Goal: Task Accomplishment & Management: Manage account settings

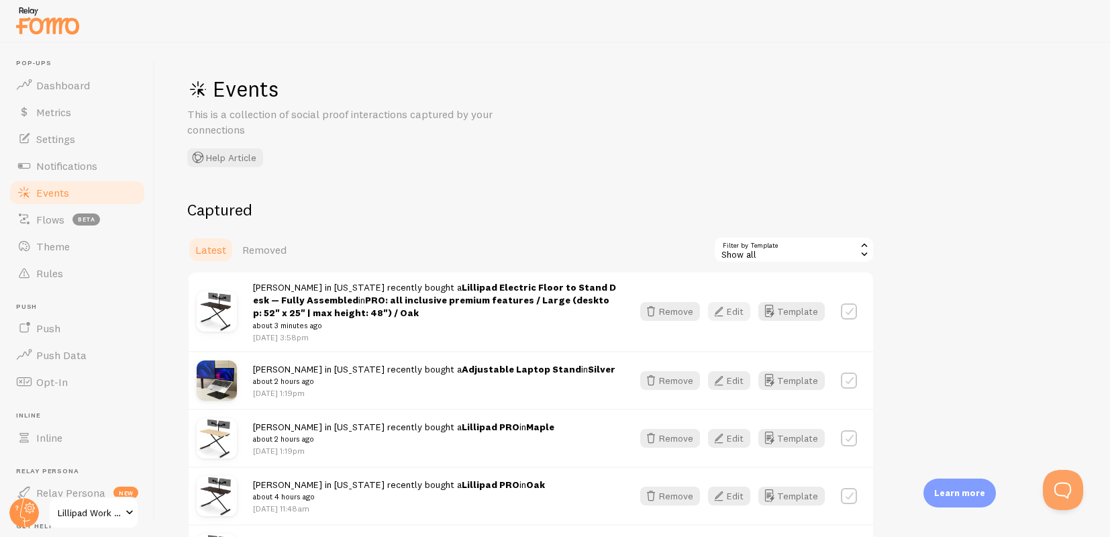
click at [727, 309] on icon "button" at bounding box center [718, 311] width 16 height 16
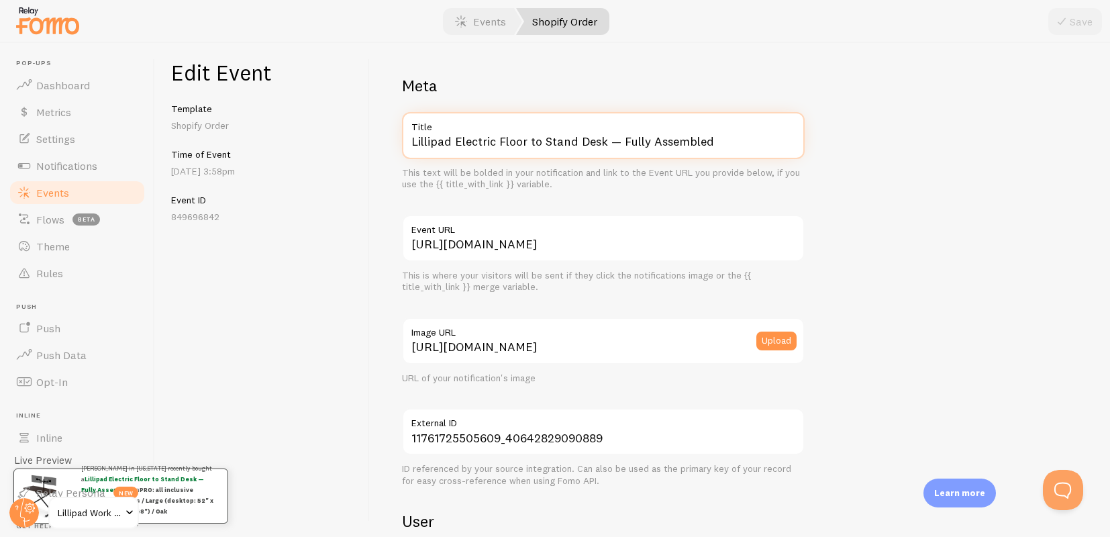
drag, startPoint x: 456, startPoint y: 144, endPoint x: 580, endPoint y: 166, distance: 126.1
click at [580, 166] on div "Lillipad Electric Floor to Stand Desk — Fully Assembled Title This text will be…" at bounding box center [603, 151] width 403 height 78
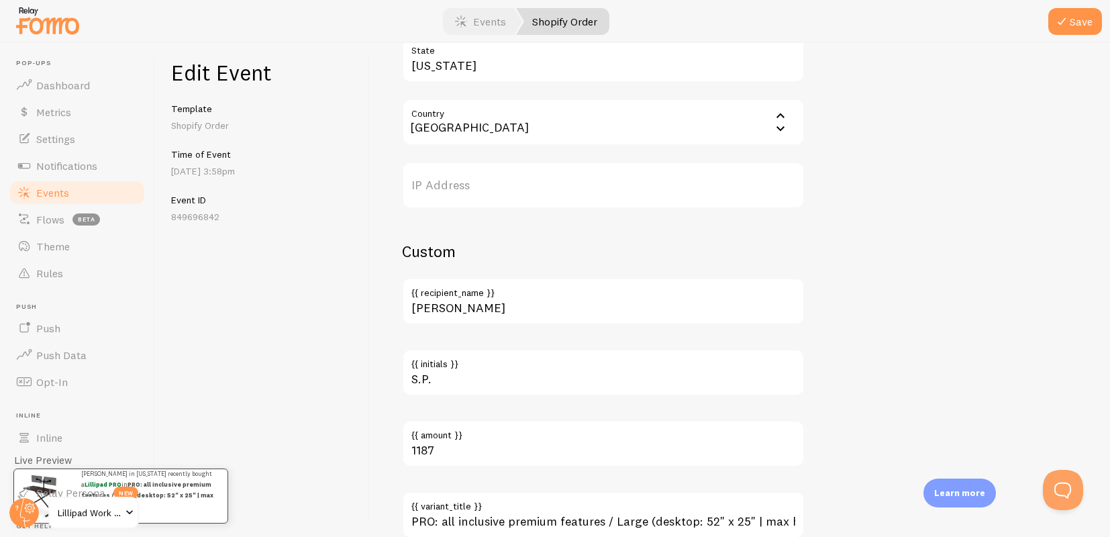
scroll to position [767, 0]
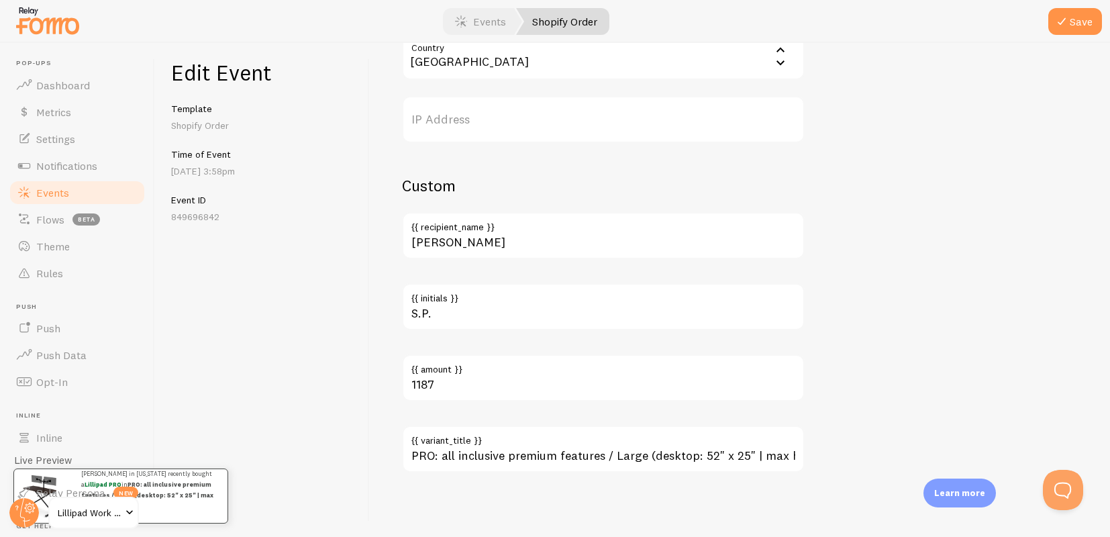
type input "Lillipad PRO"
click at [484, 445] on label "{{ variant_title }}" at bounding box center [603, 436] width 403 height 23
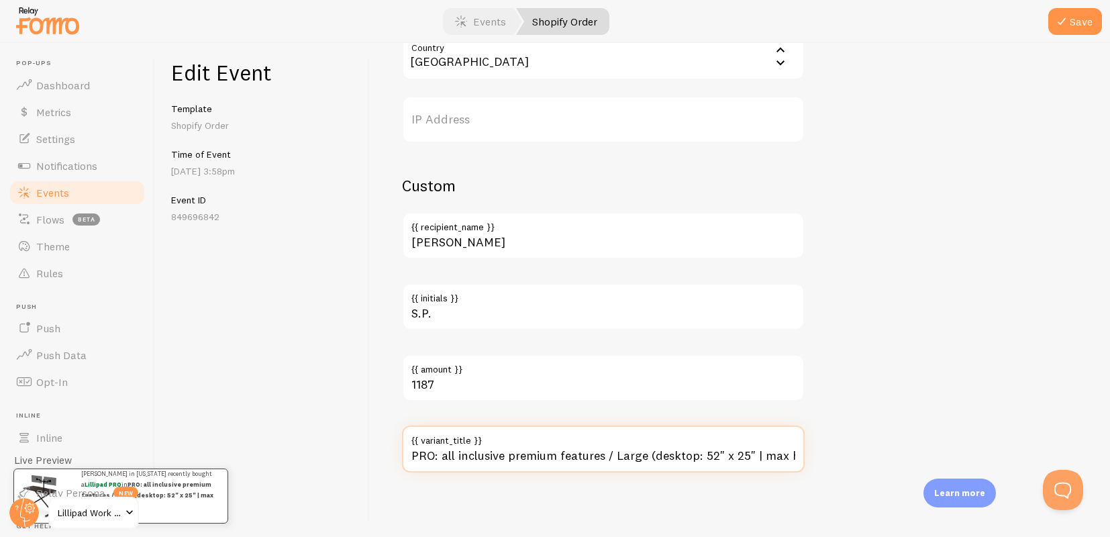
click at [484, 445] on input "PRO: all inclusive premium features / Large (desktop: 52" x 25" | max height: 4…" at bounding box center [603, 448] width 403 height 47
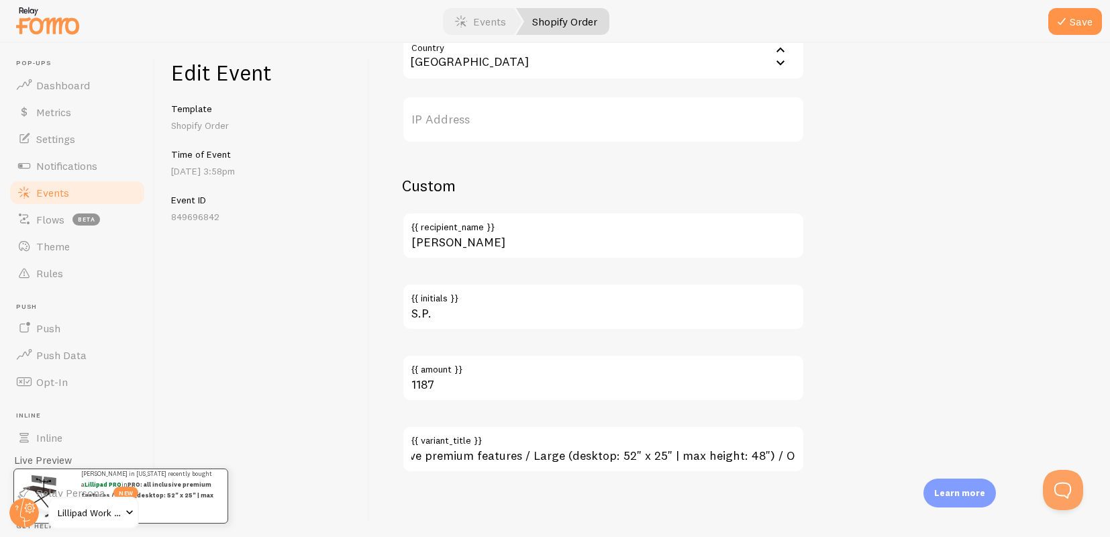
click at [484, 445] on label "{{ variant_title }}" at bounding box center [603, 436] width 403 height 23
click at [484, 445] on input "PRO: all inclusive premium features / Large (desktop: 52" x 25" | max height: 4…" at bounding box center [603, 448] width 403 height 47
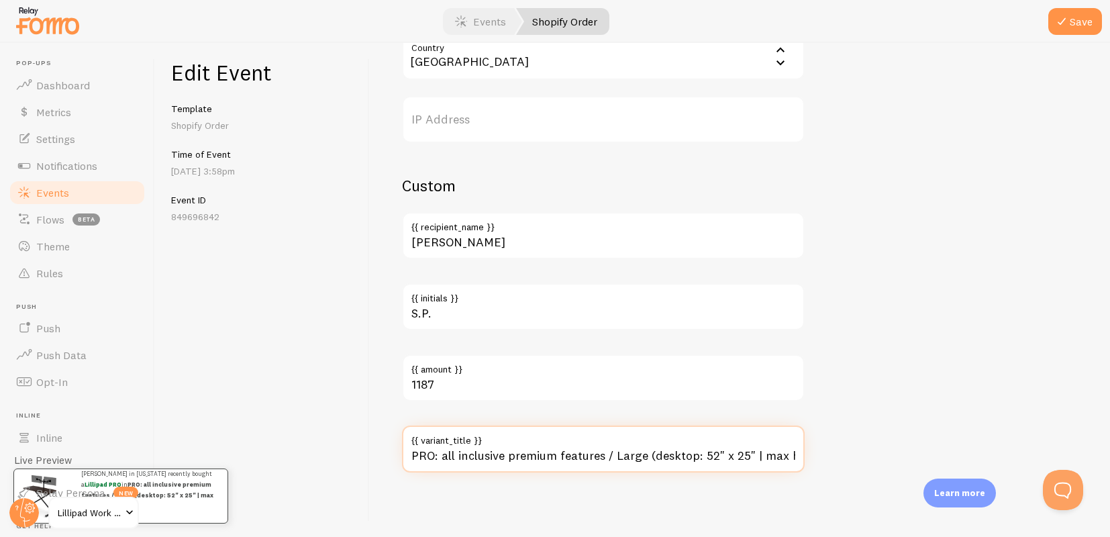
click at [486, 453] on input "PRO: all inclusive premium features / Large (desktop: 52" x 25" | max height: 4…" at bounding box center [603, 448] width 403 height 47
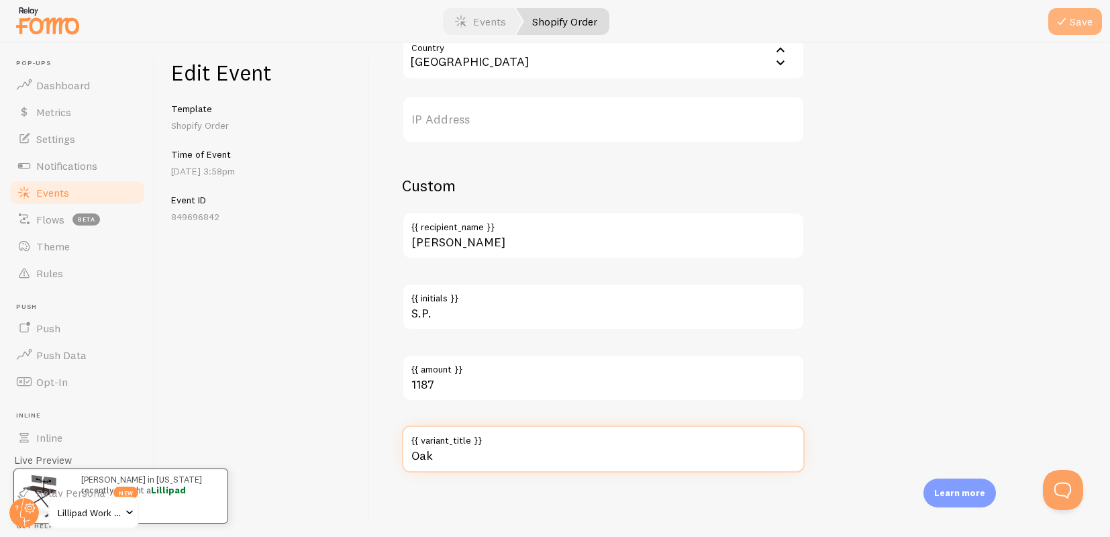
type input "Oak"
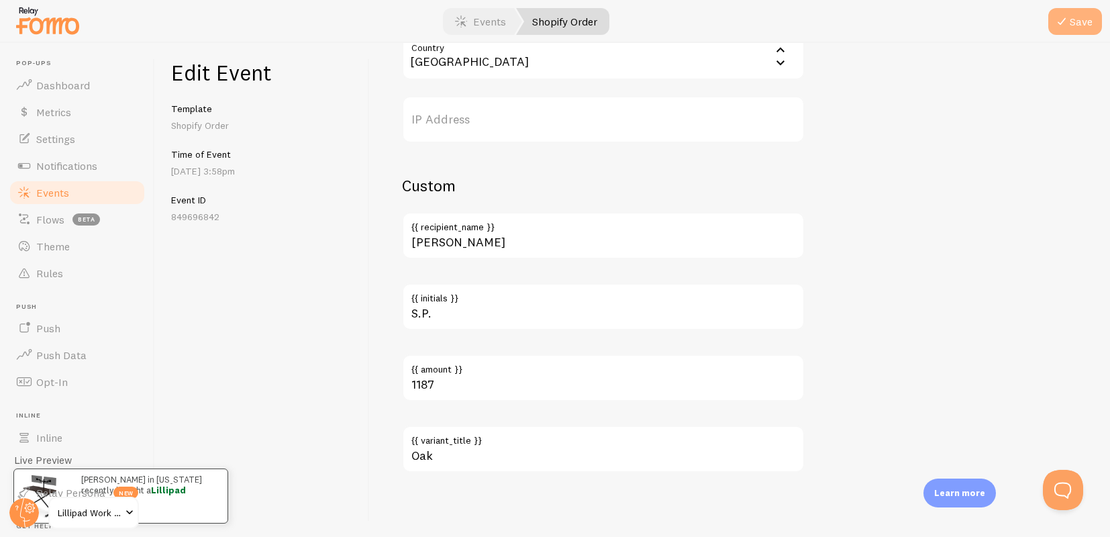
click at [1063, 23] on icon "submit" at bounding box center [1061, 21] width 16 height 16
click at [70, 189] on link "Events" at bounding box center [77, 192] width 138 height 27
